Goal: Transaction & Acquisition: Purchase product/service

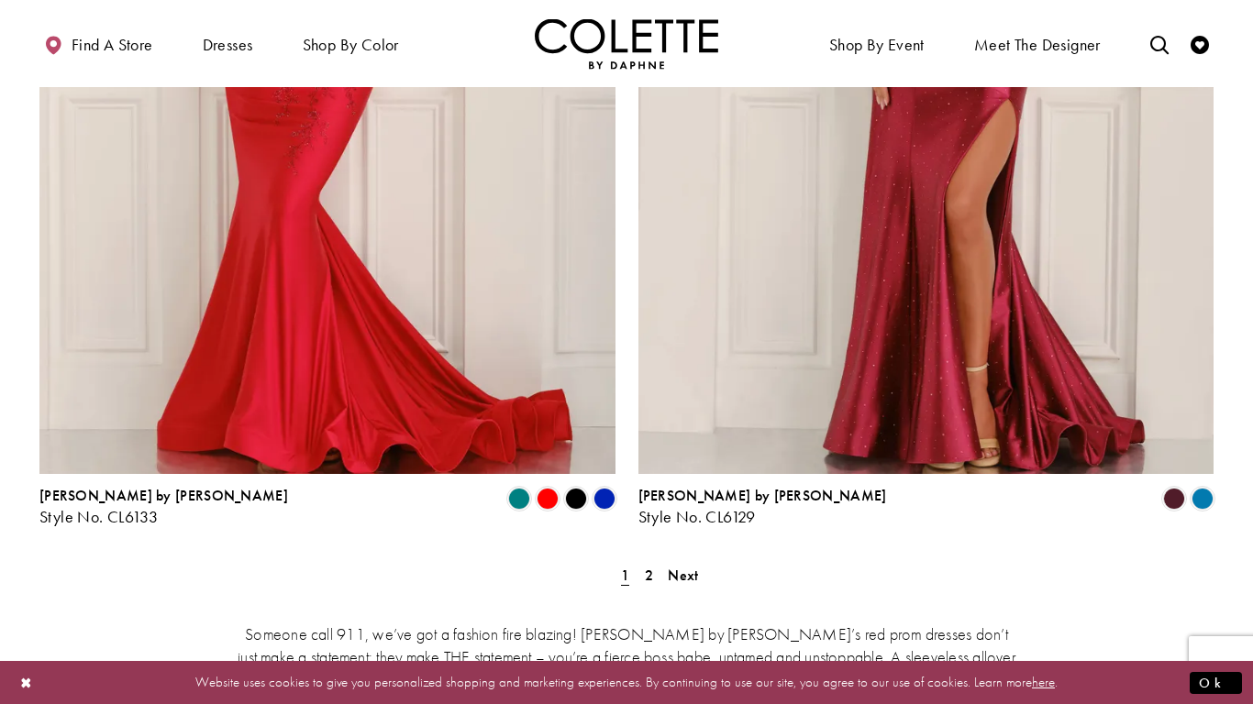
scroll to position [3324, 0]
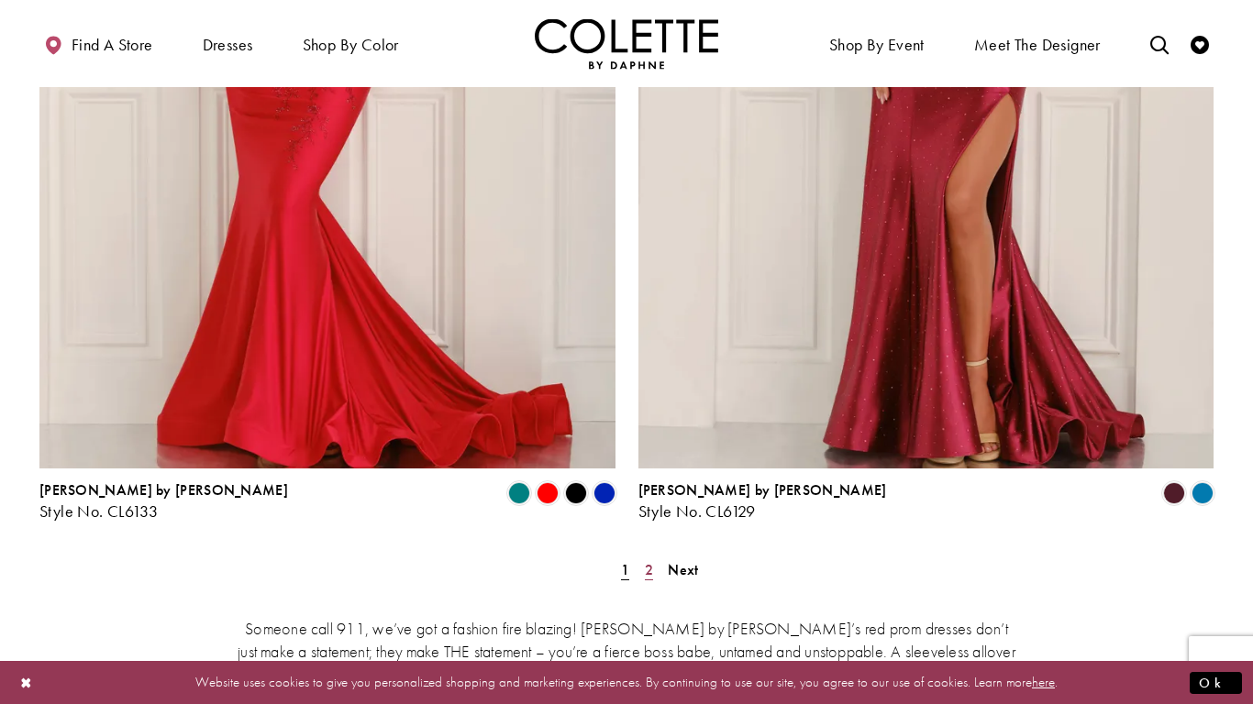
click at [645, 560] on span "2" at bounding box center [649, 569] width 8 height 19
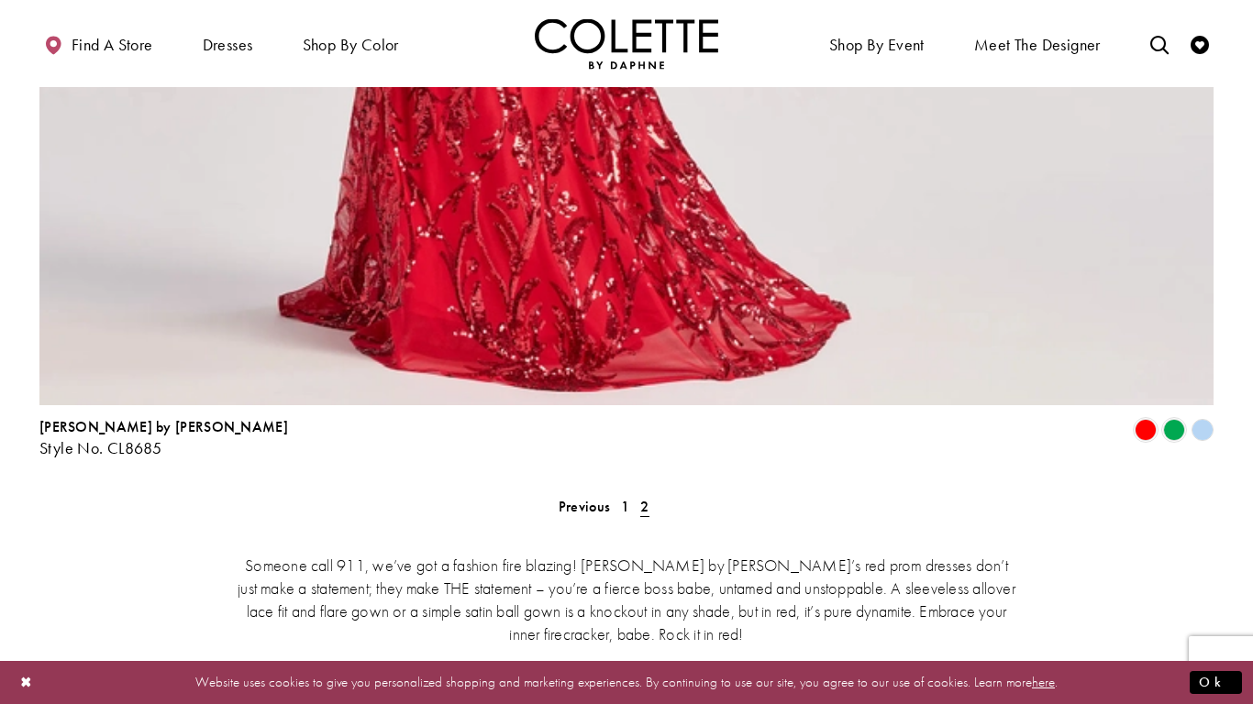
scroll to position [3599, 0]
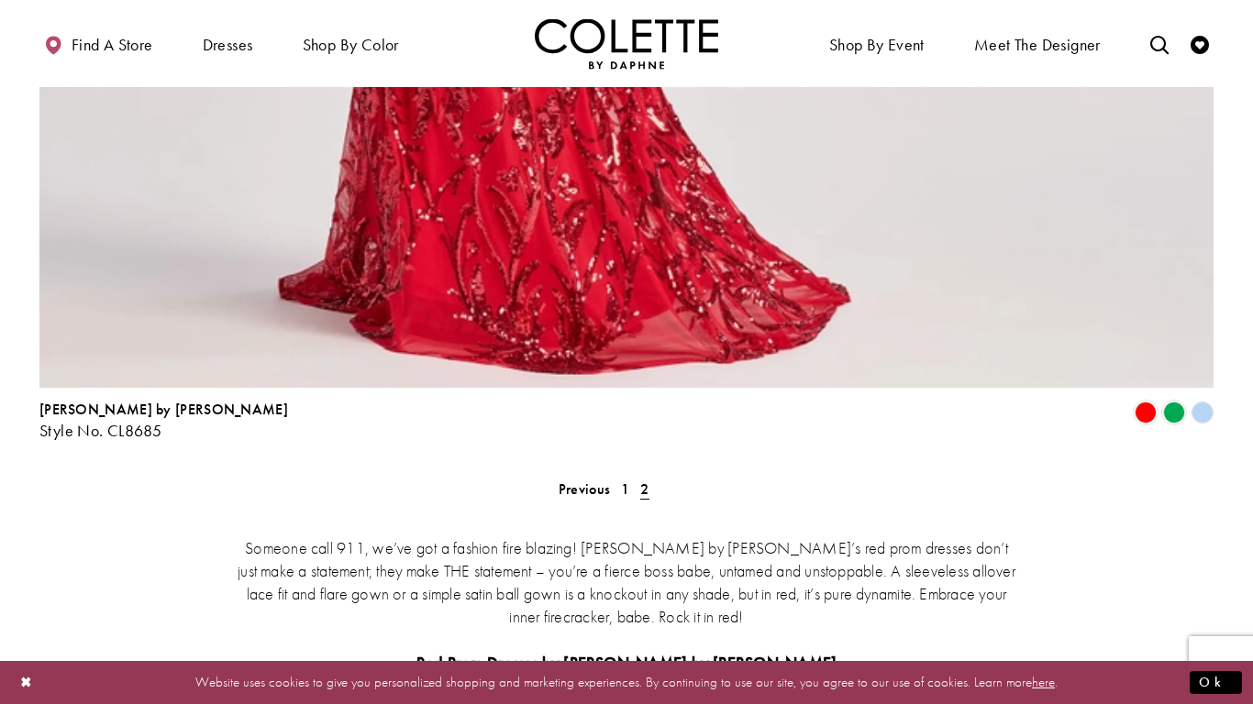
click at [1199, 398] on polygon "Product List" at bounding box center [1202, 412] width 28 height 28
